Goal: Navigation & Orientation: Find specific page/section

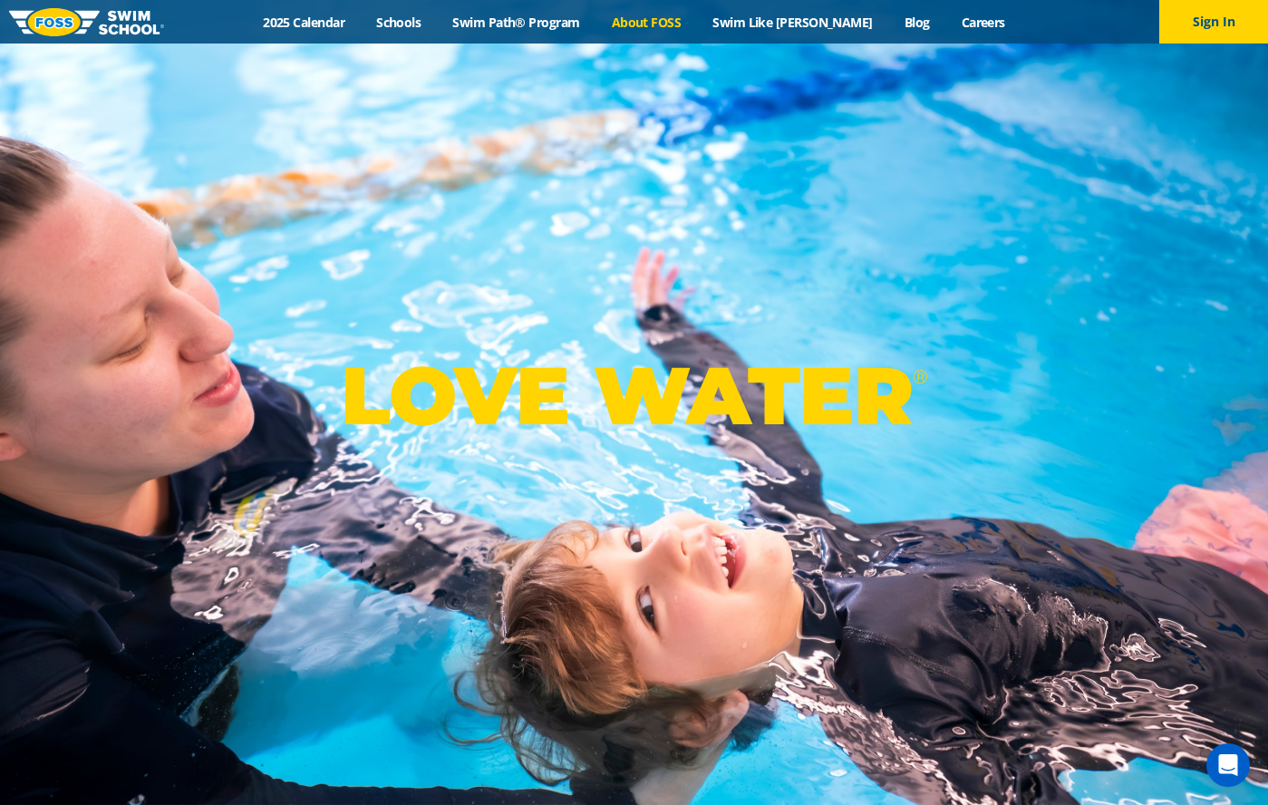
click at [697, 16] on link "About FOSS" at bounding box center [647, 22] width 102 height 17
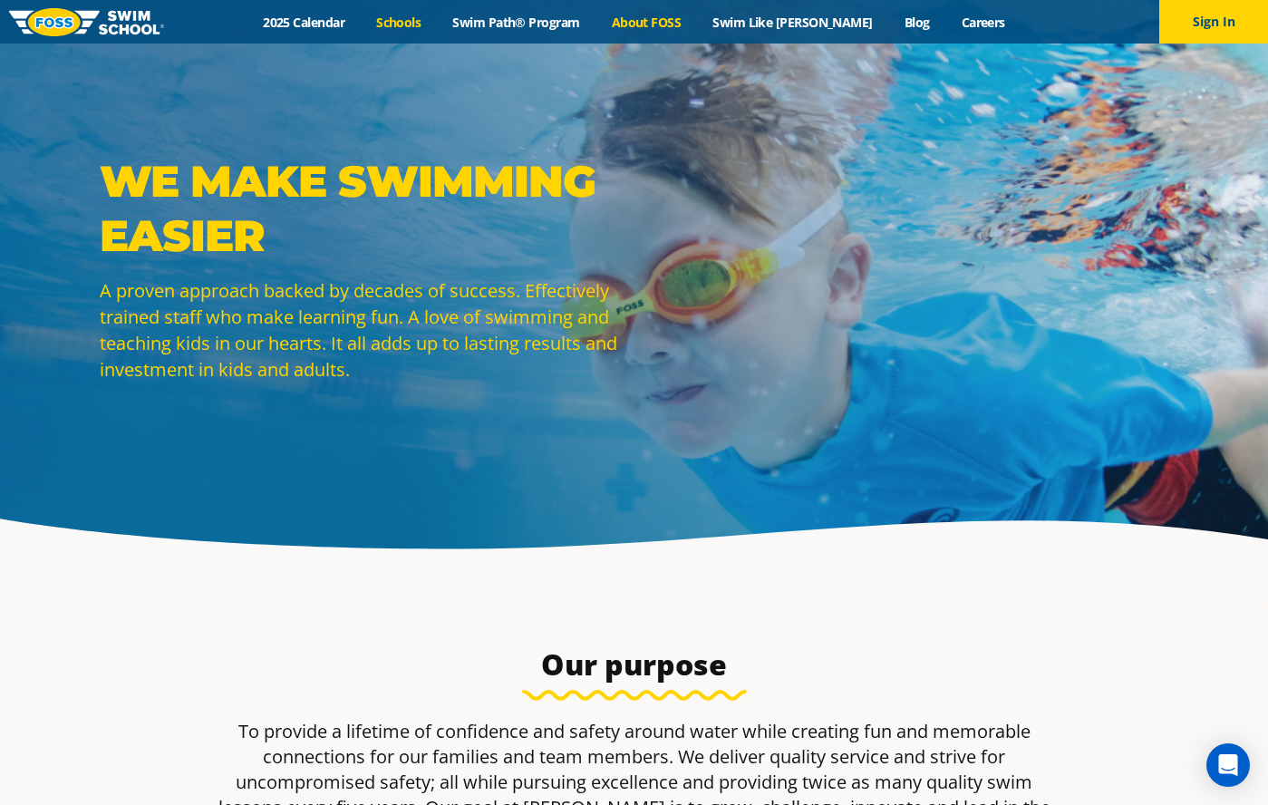
click at [437, 28] on link "Schools" at bounding box center [399, 22] width 76 height 17
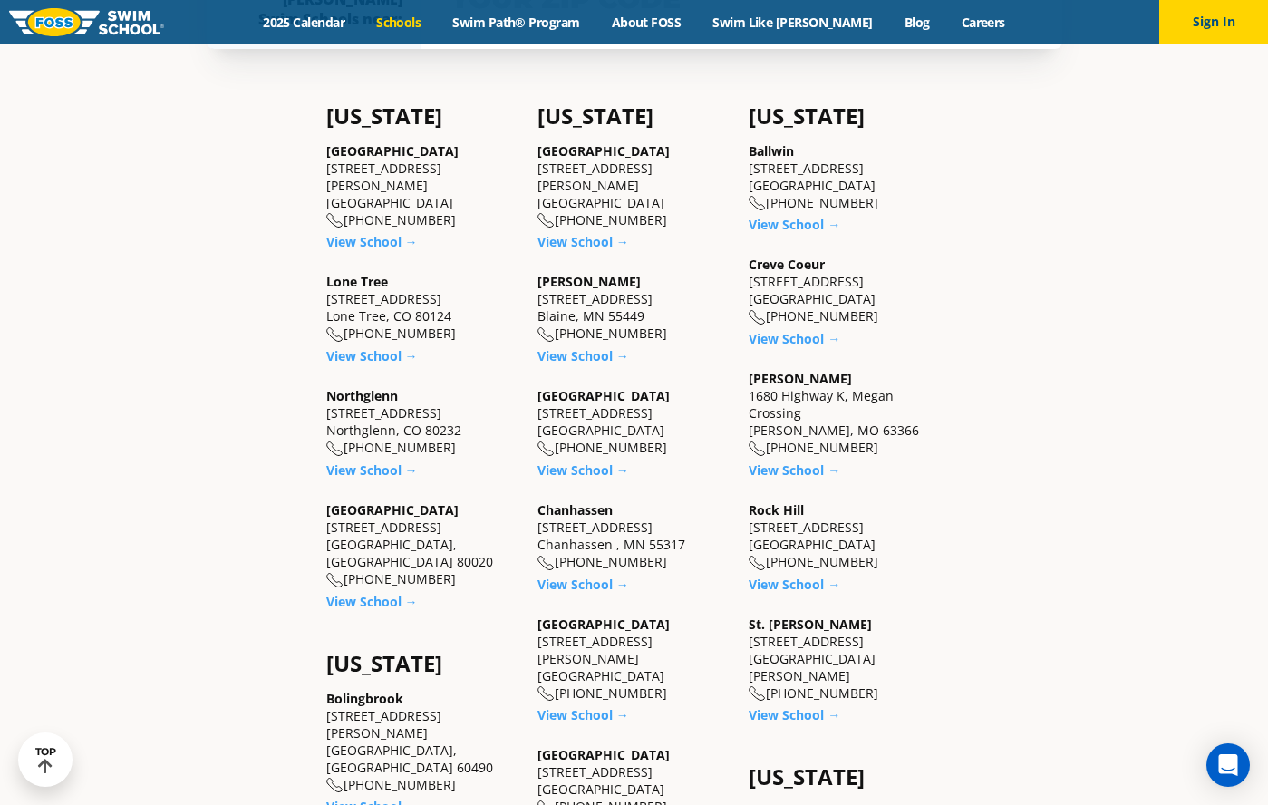
scroll to position [412, 0]
